Goal: Task Accomplishment & Management: Complete application form

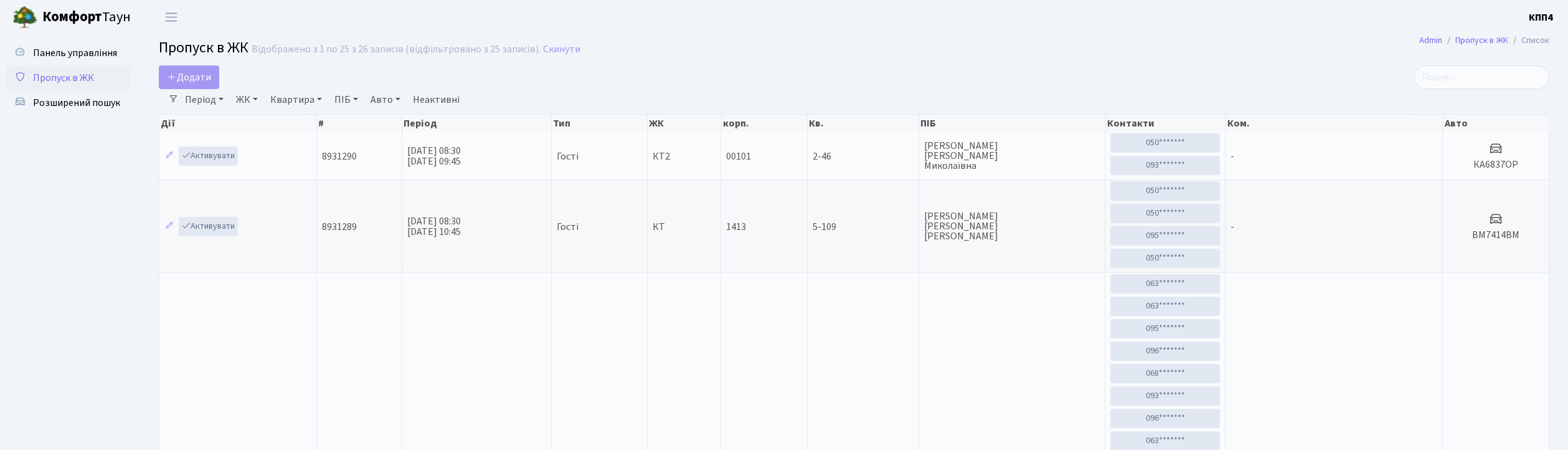
select select "25"
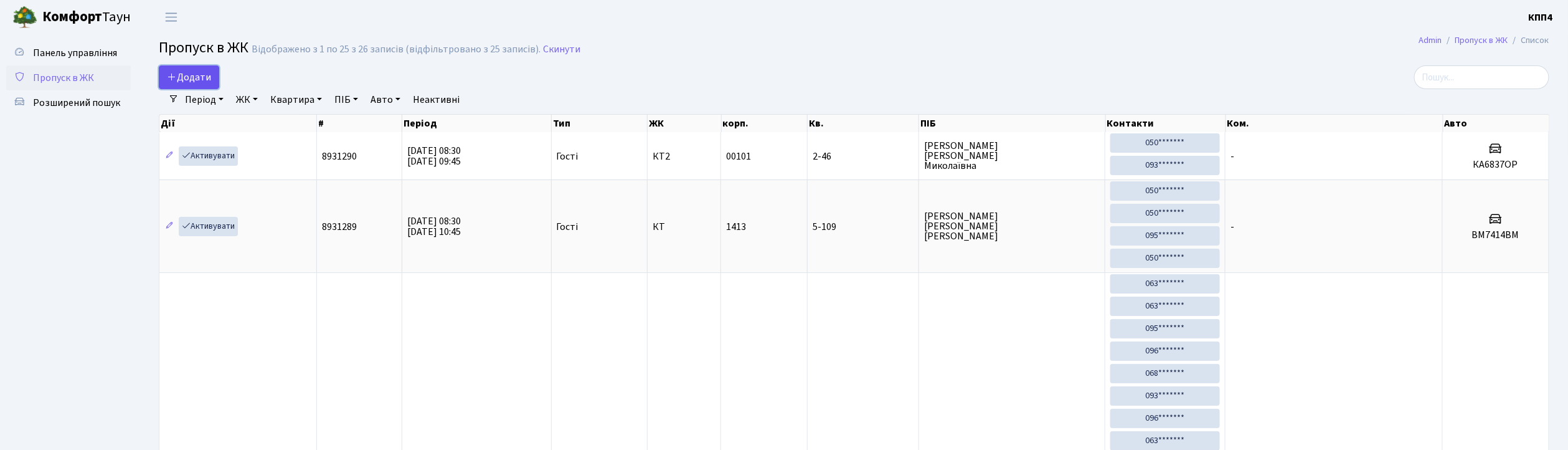
click at [187, 77] on span "Додати" at bounding box center [189, 76] width 44 height 13
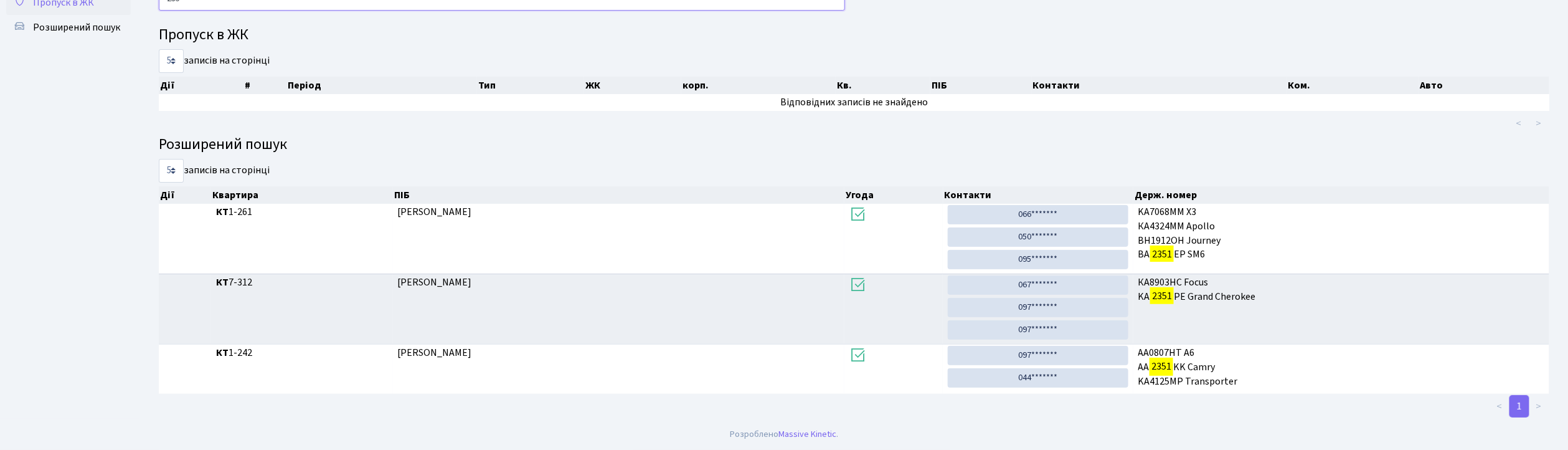
scroll to position [67, 0]
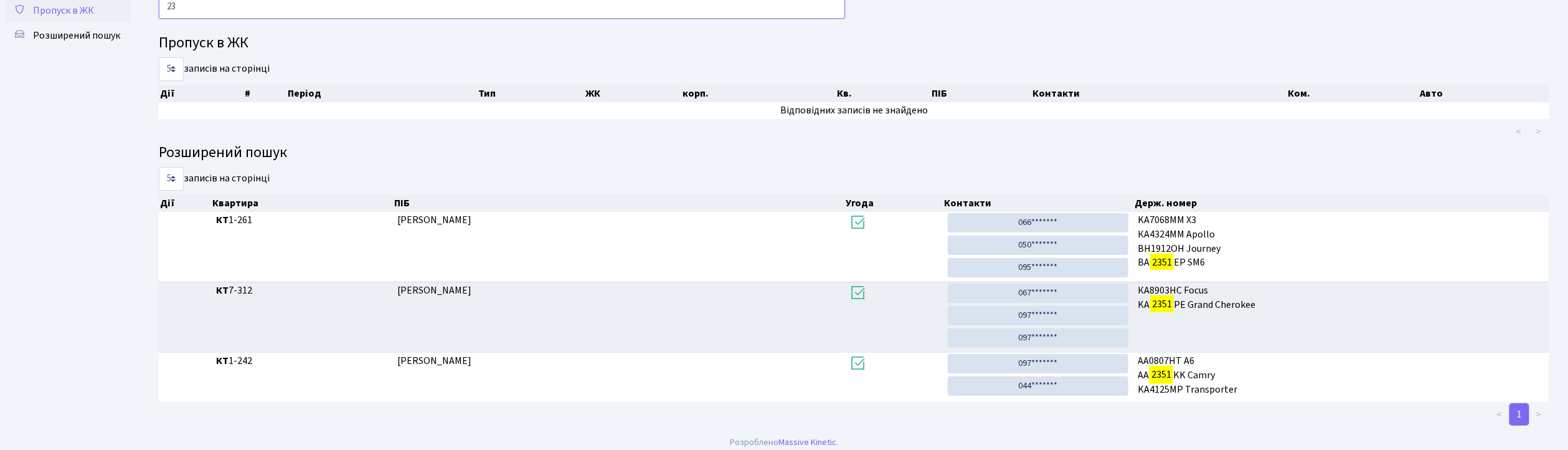
type input "2"
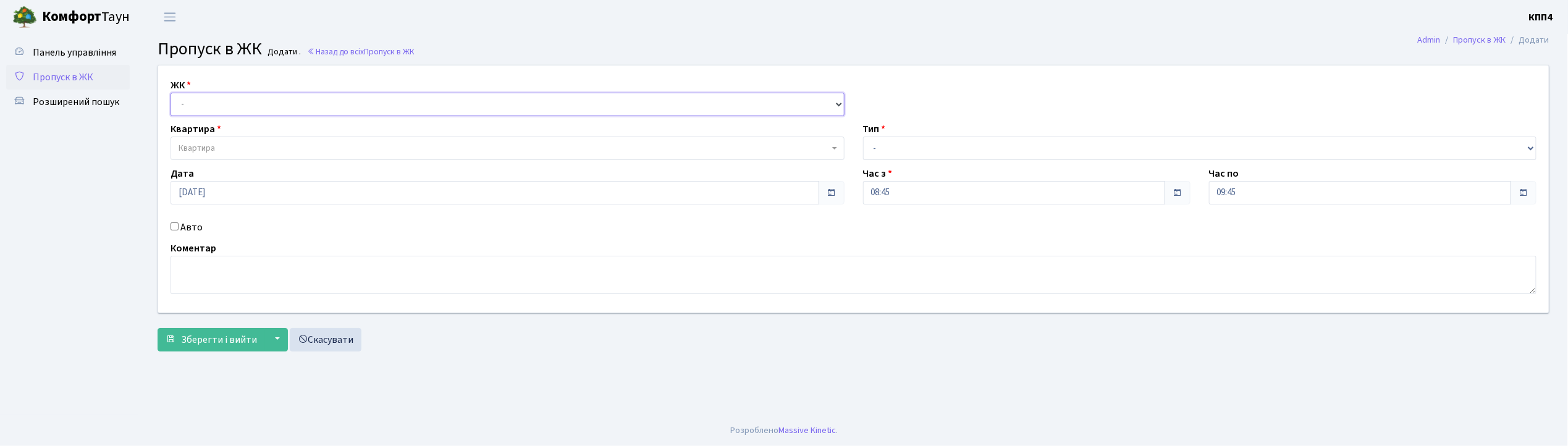
click at [241, 106] on select "- КТ, вул. Регенераторна, 4 КТ2, просп. Соборності, 17 КТ3, вул. Березнева, 16 …" at bounding box center [507, 104] width 674 height 23
select select "271"
click at [170, 93] on select "- КТ, вул. Регенераторна, 4 КТ2, просп. Соборності, 17 КТ3, вул. Березнева, 16 …" at bounding box center [507, 104] width 674 height 23
select select
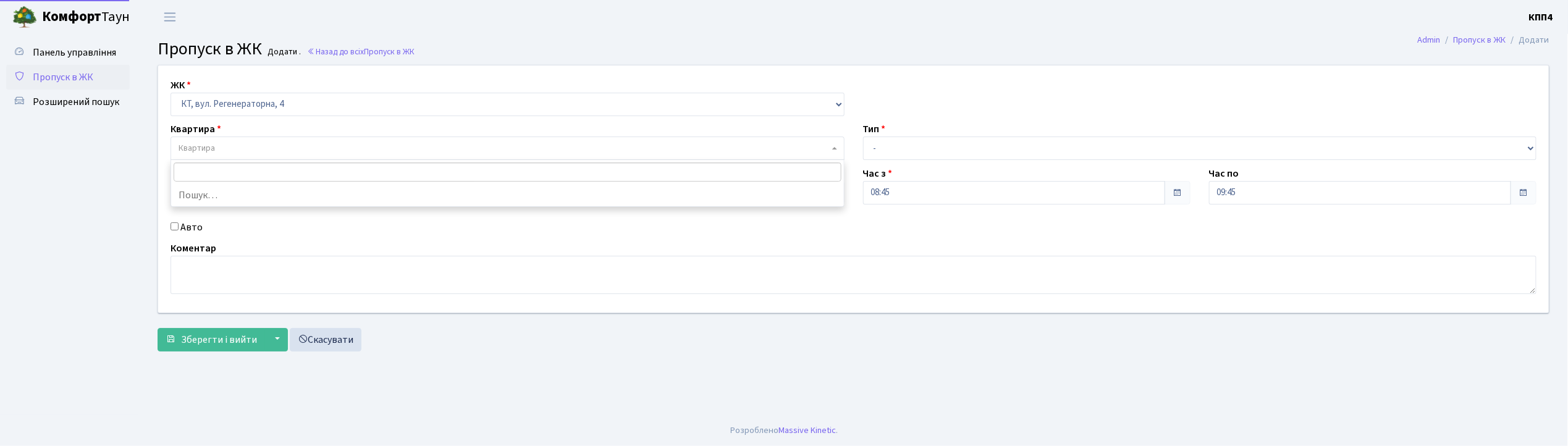
click at [235, 152] on span "Квартира" at bounding box center [503, 148] width 650 height 12
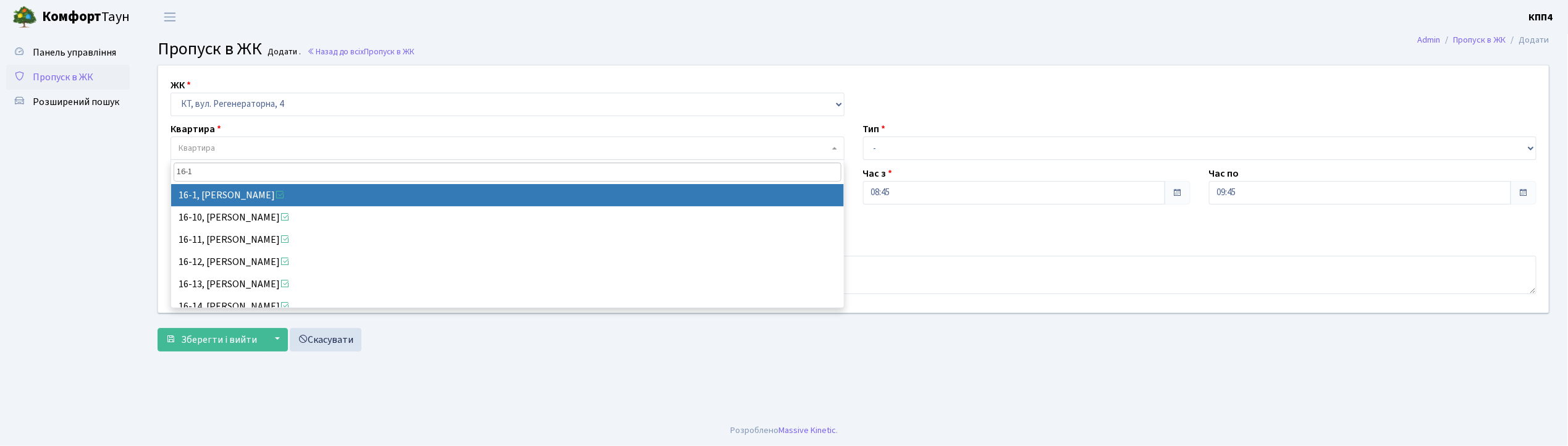
type input "16-1"
select select "8562"
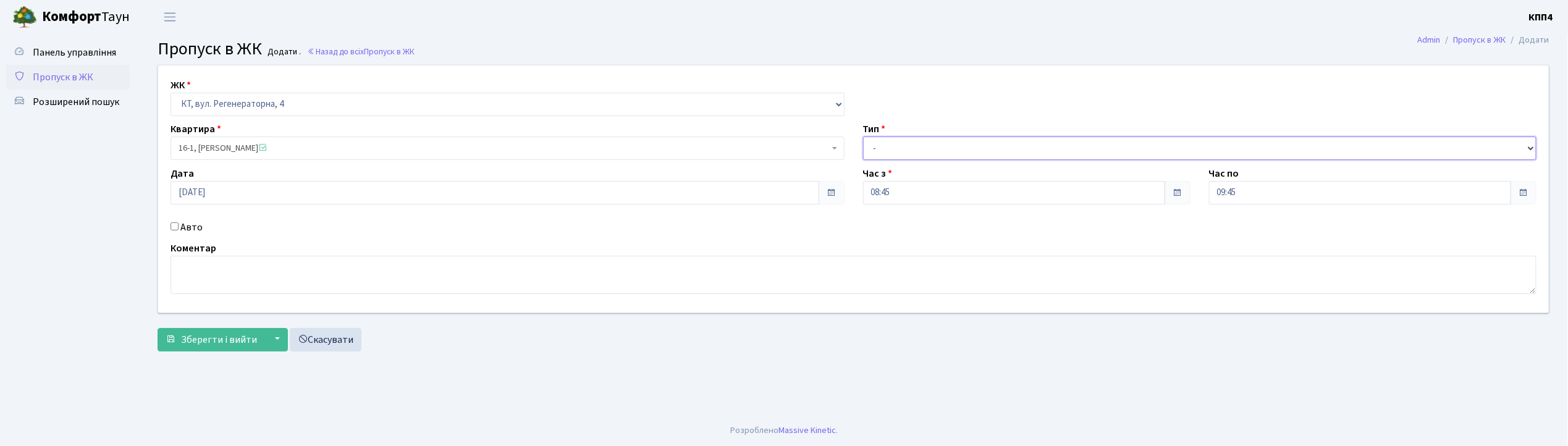
click at [891, 150] on select "- Доставка Таксі Гості Сервіс" at bounding box center [1200, 148] width 674 height 23
select select "3"
click at [863, 136] on select "- Доставка Таксі Гості Сервіс" at bounding box center [1200, 148] width 674 height 23
click at [437, 282] on textarea at bounding box center [853, 274] width 1366 height 38
type textarea "ВСІХ"
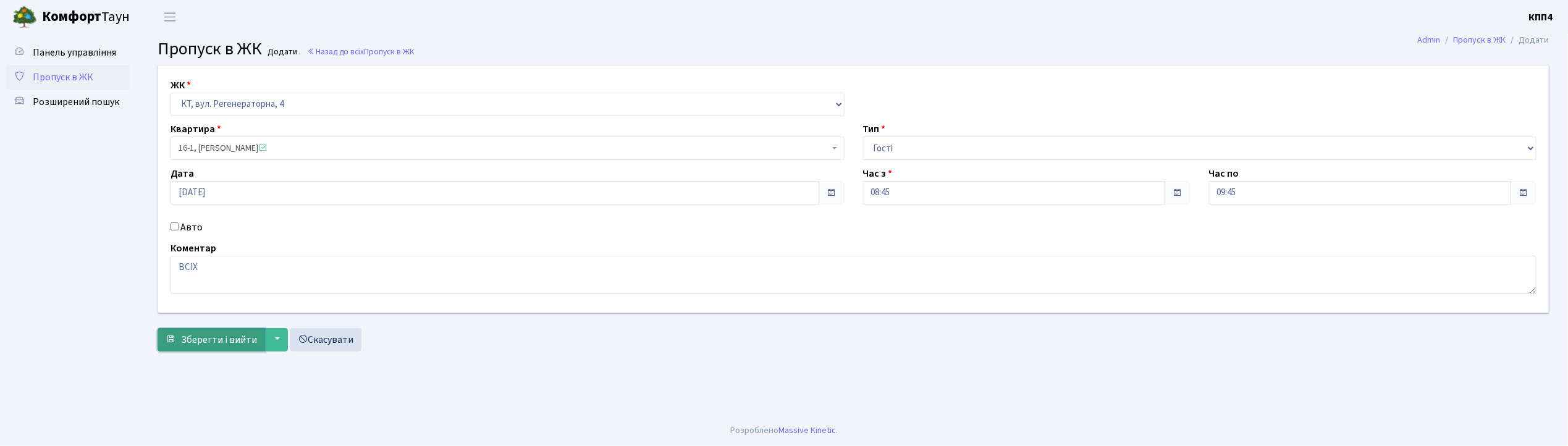
click at [200, 337] on span "Зберегти і вийти" at bounding box center [218, 339] width 76 height 13
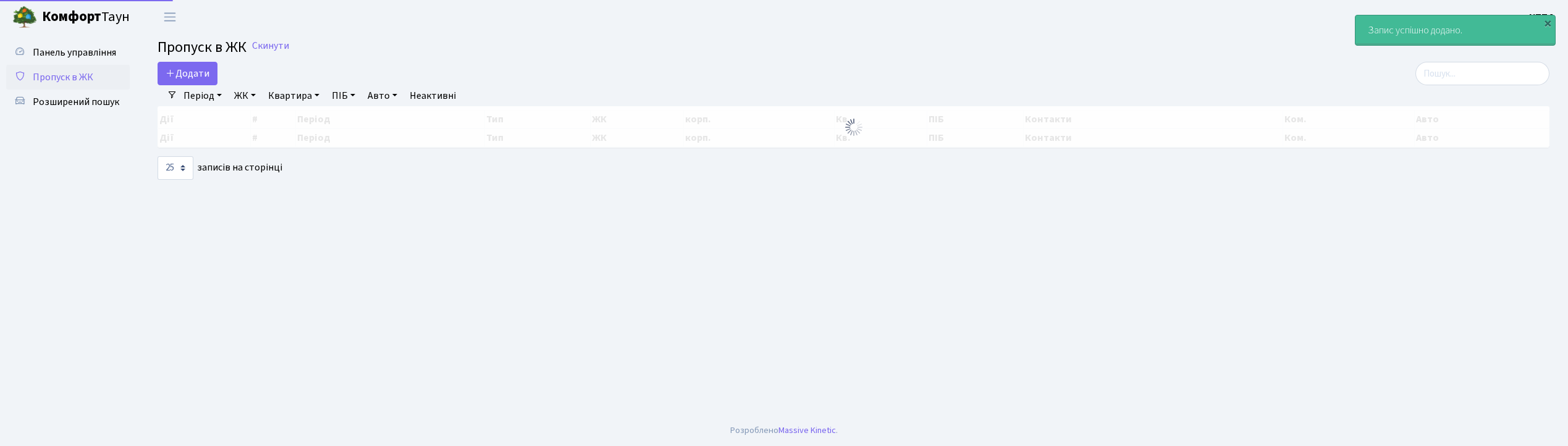
select select "25"
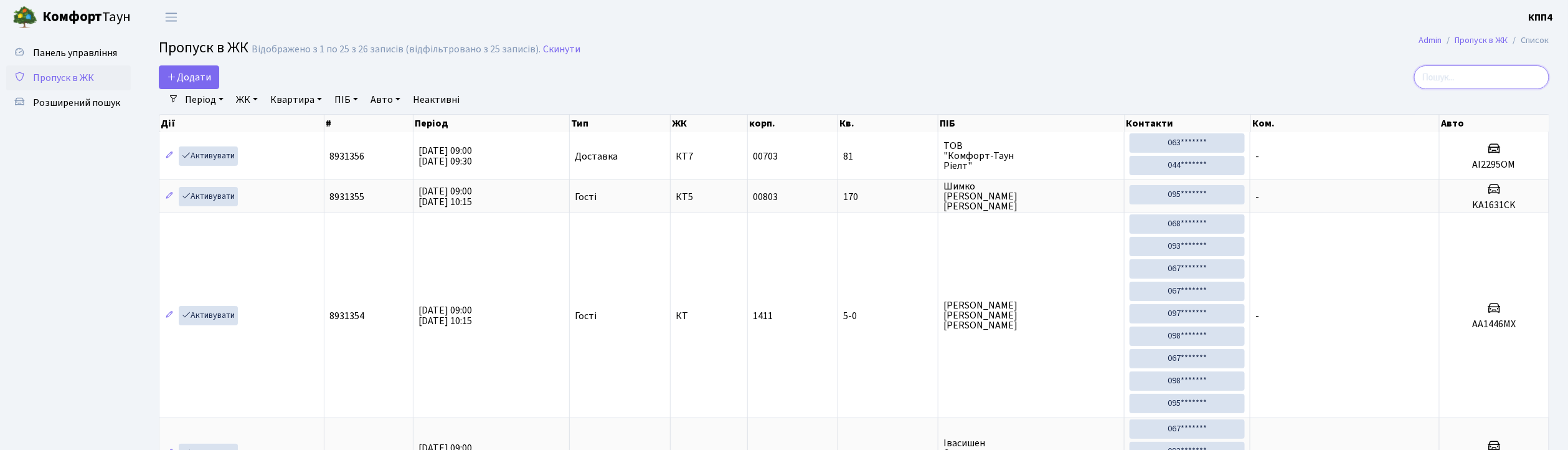
click at [1480, 80] on input "search" at bounding box center [1482, 77] width 135 height 23
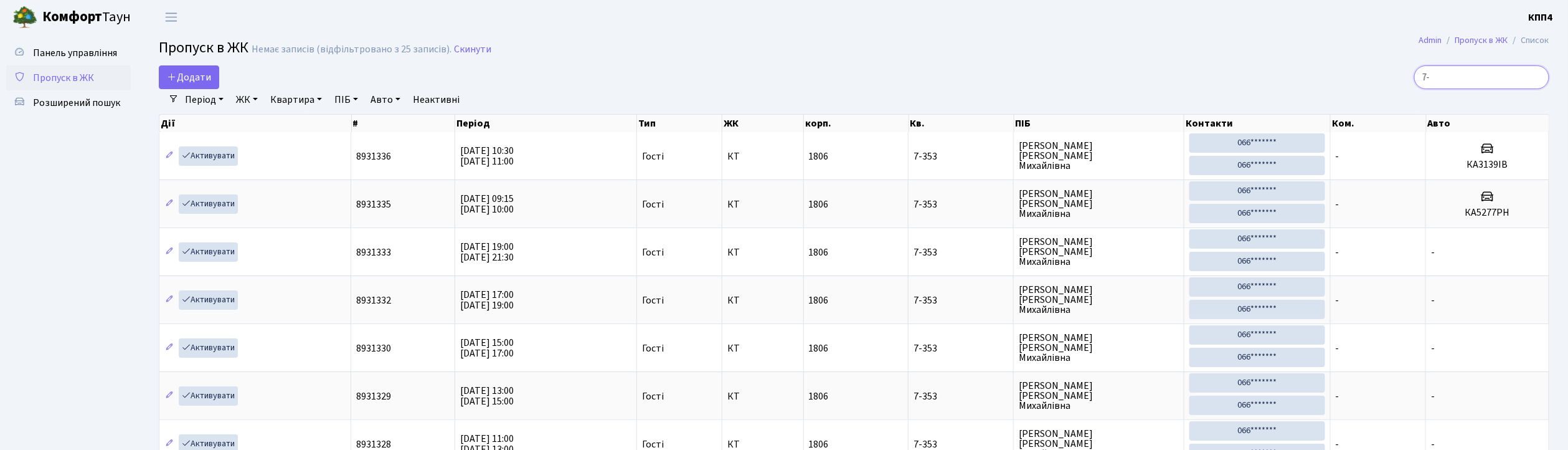
type input "7"
